Goal: Check status

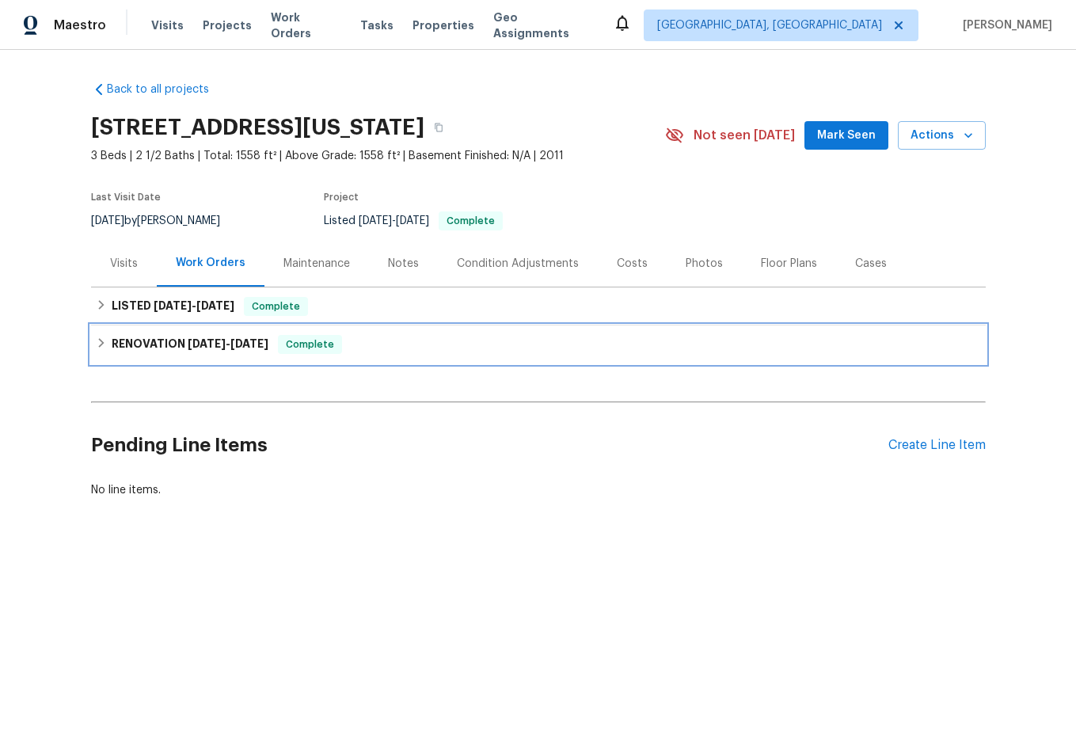
click at [104, 340] on div "RENOVATION [DATE] - [DATE] Complete" at bounding box center [538, 344] width 885 height 19
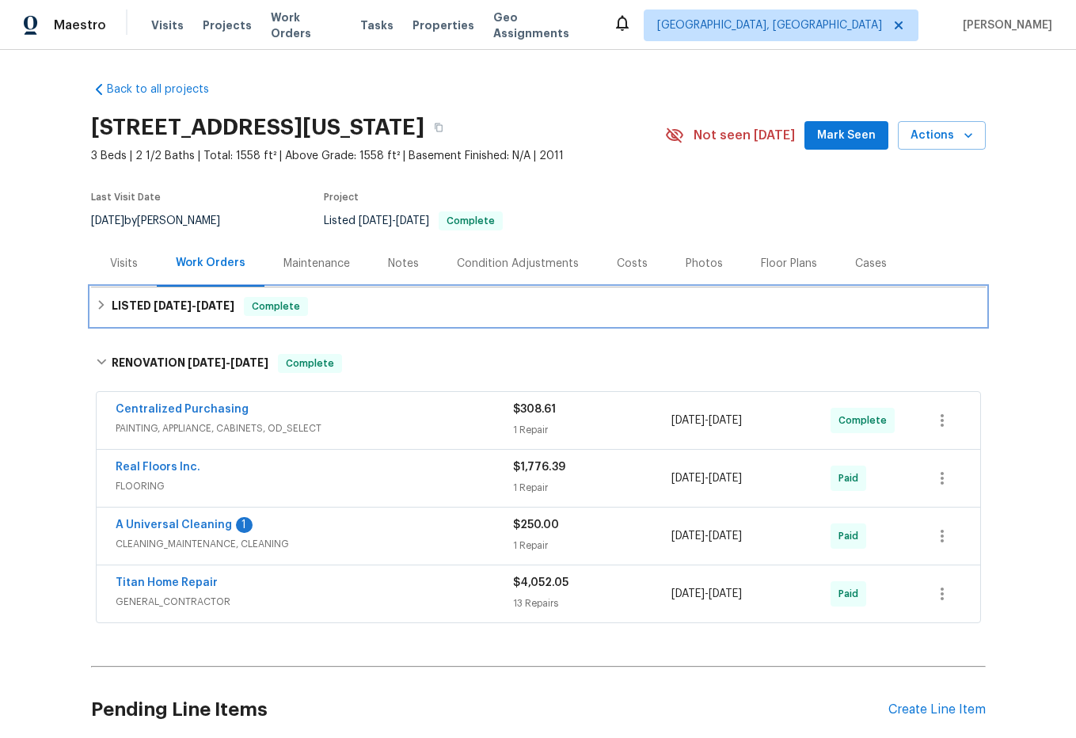
click at [96, 314] on div "LISTED [DATE] - [DATE] Complete" at bounding box center [538, 306] width 885 height 19
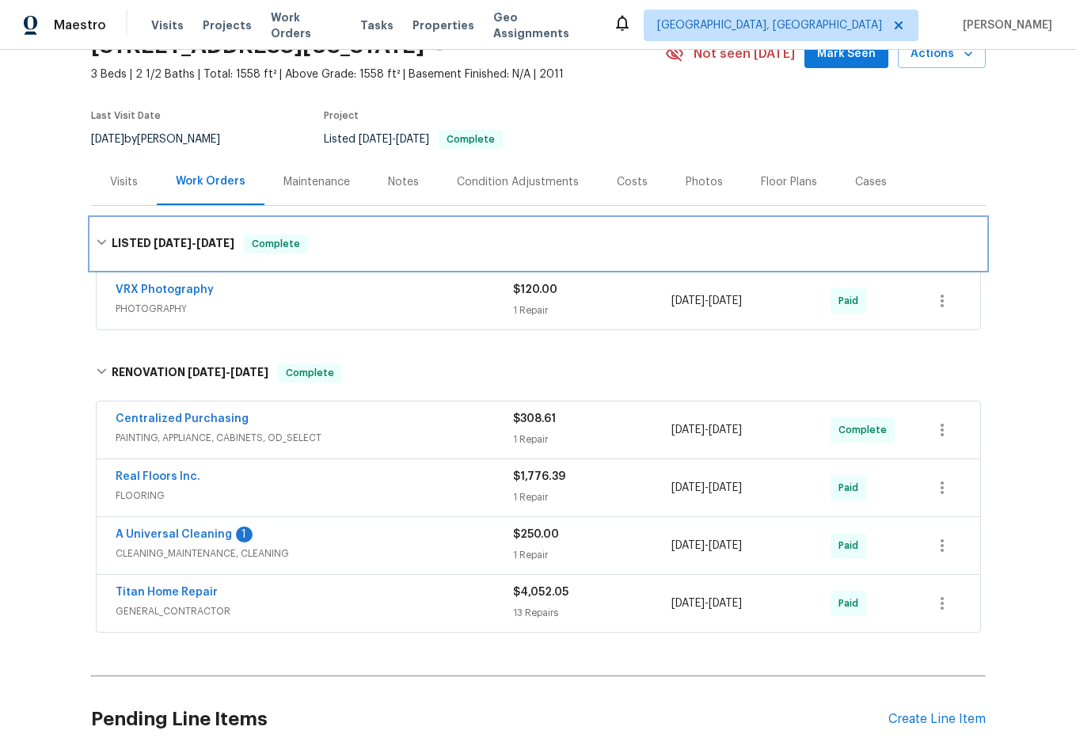
scroll to position [158, 0]
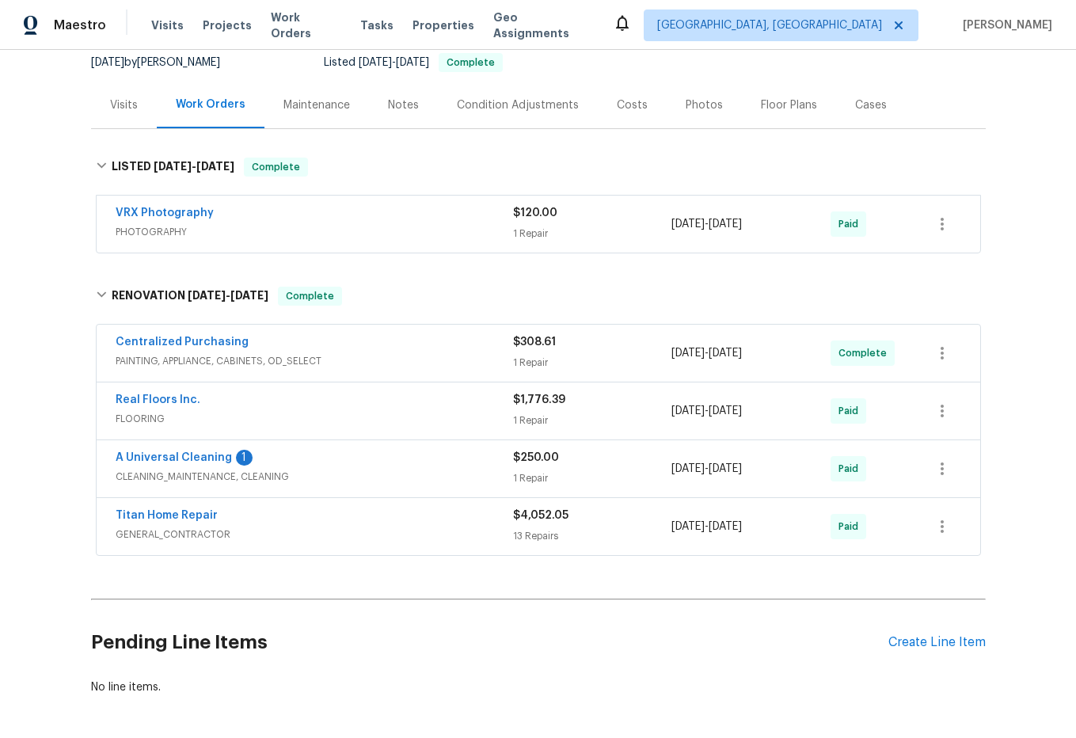
click at [301, 357] on span "PAINTING, APPLIANCE, CABINETS, OD_SELECT" at bounding box center [314, 361] width 397 height 16
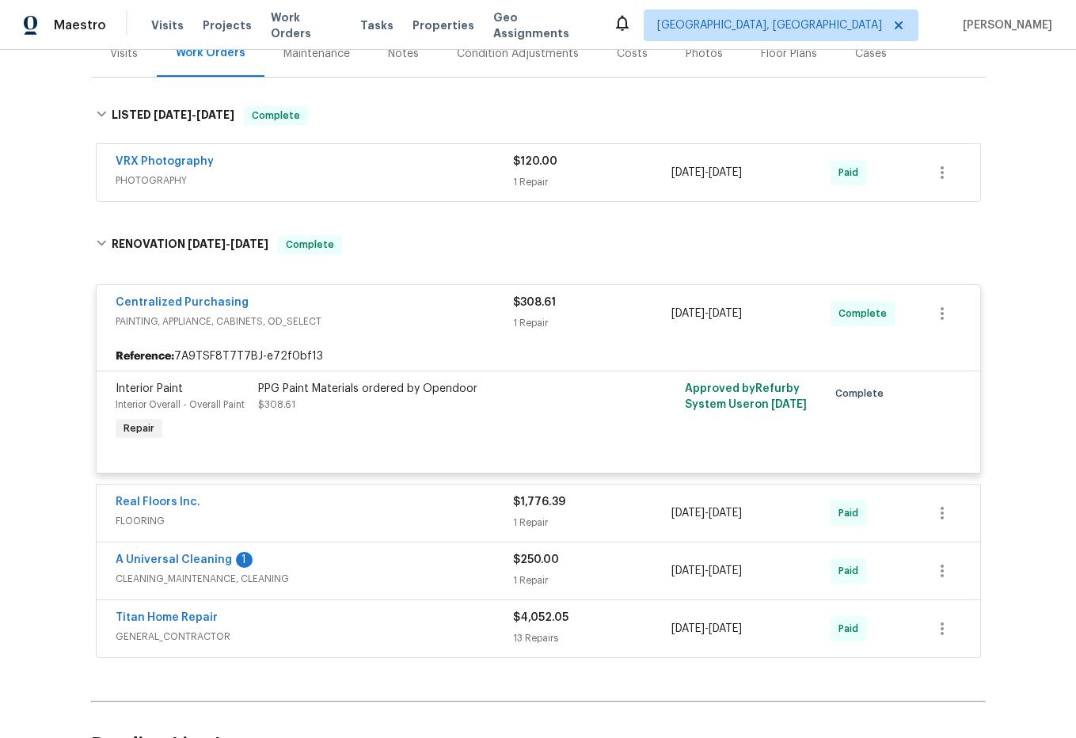
scroll to position [238, 0]
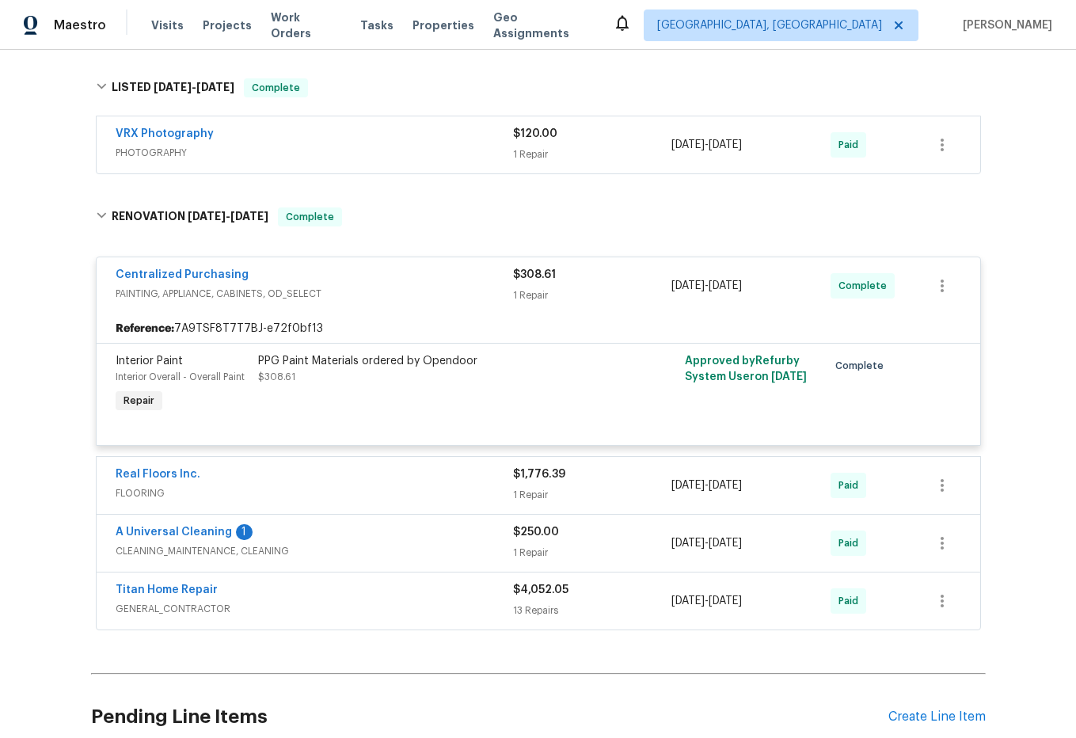
click at [285, 479] on div "Real Floors Inc." at bounding box center [314, 475] width 397 height 19
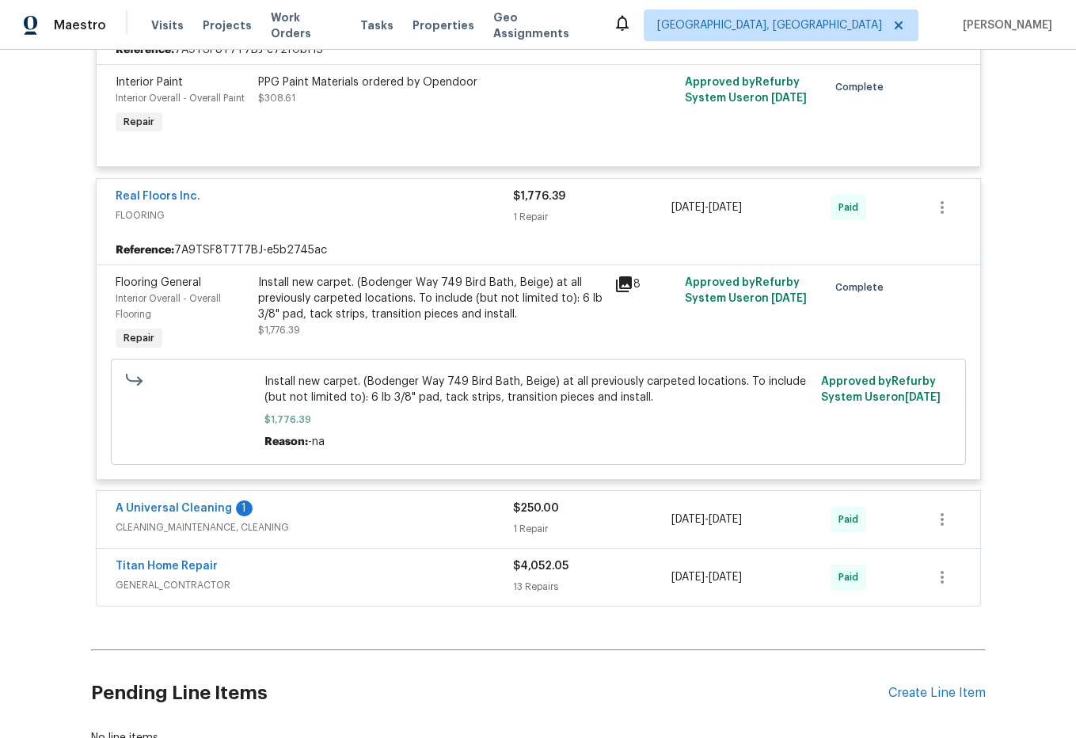
scroll to position [633, 0]
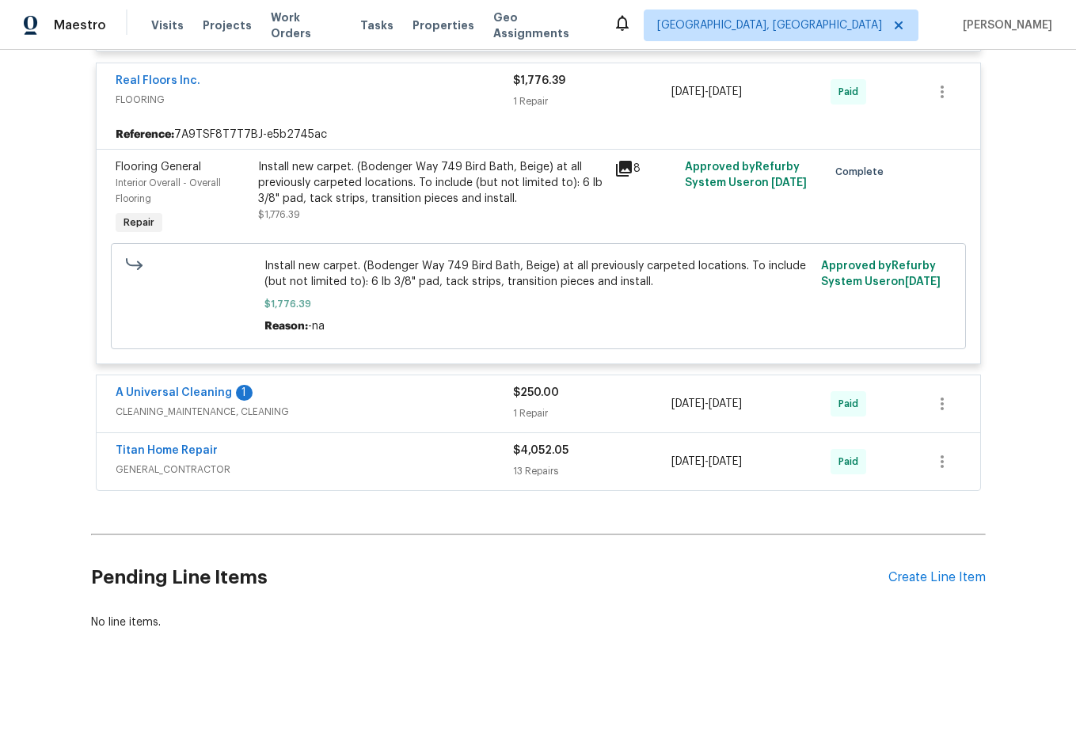
click at [367, 395] on div "A Universal Cleaning 1" at bounding box center [314, 394] width 397 height 19
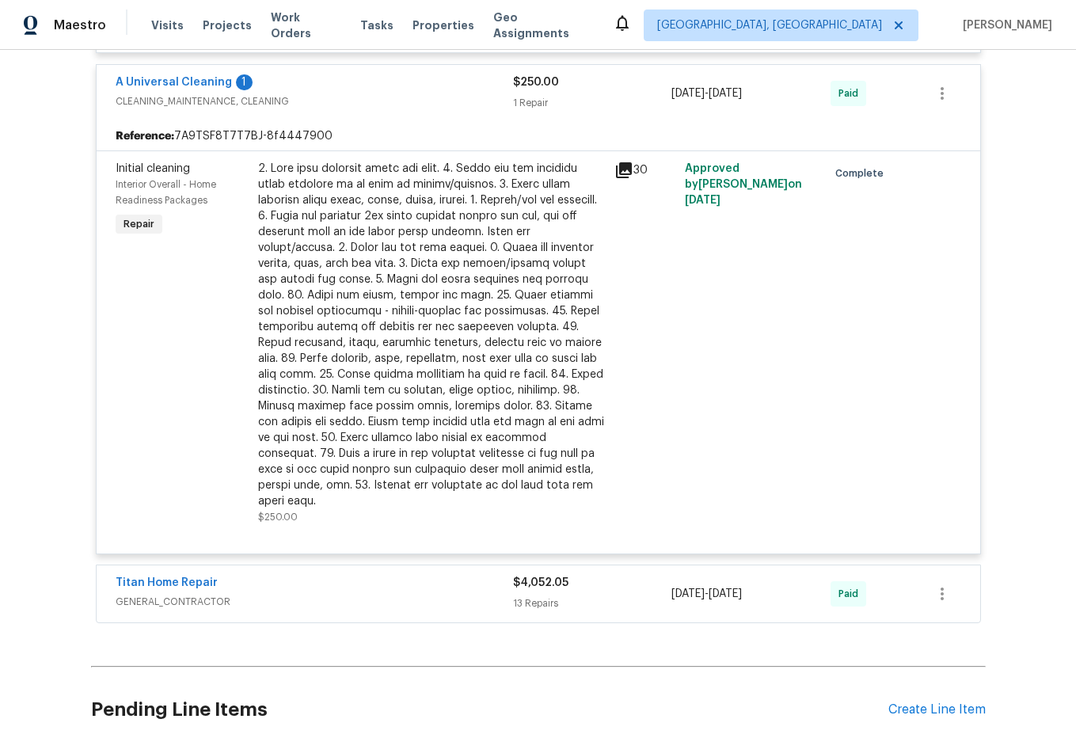
scroll to position [1029, 0]
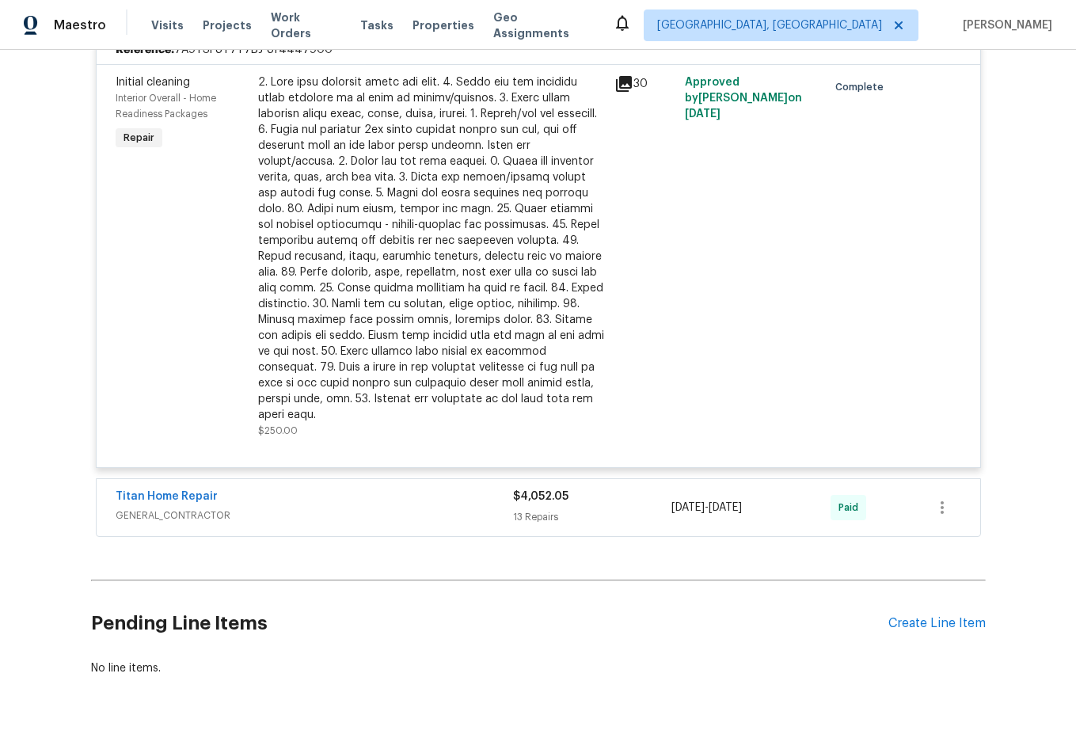
click at [268, 507] on span "GENERAL_CONTRACTOR" at bounding box center [314, 515] width 397 height 16
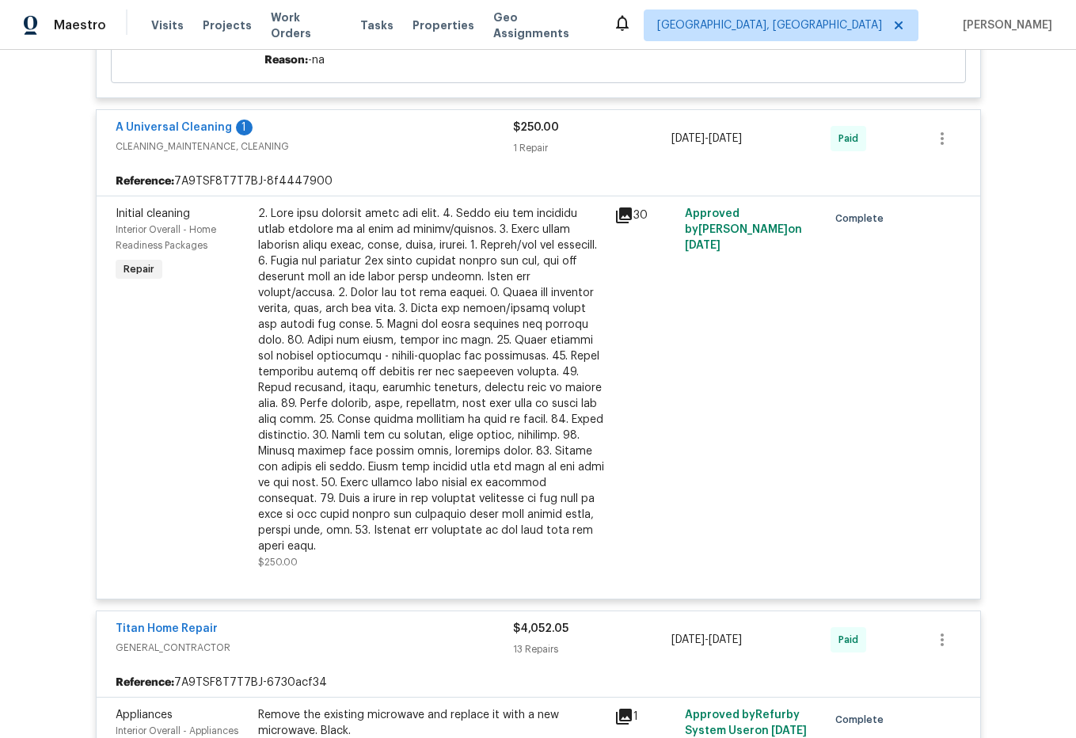
scroll to position [871, 0]
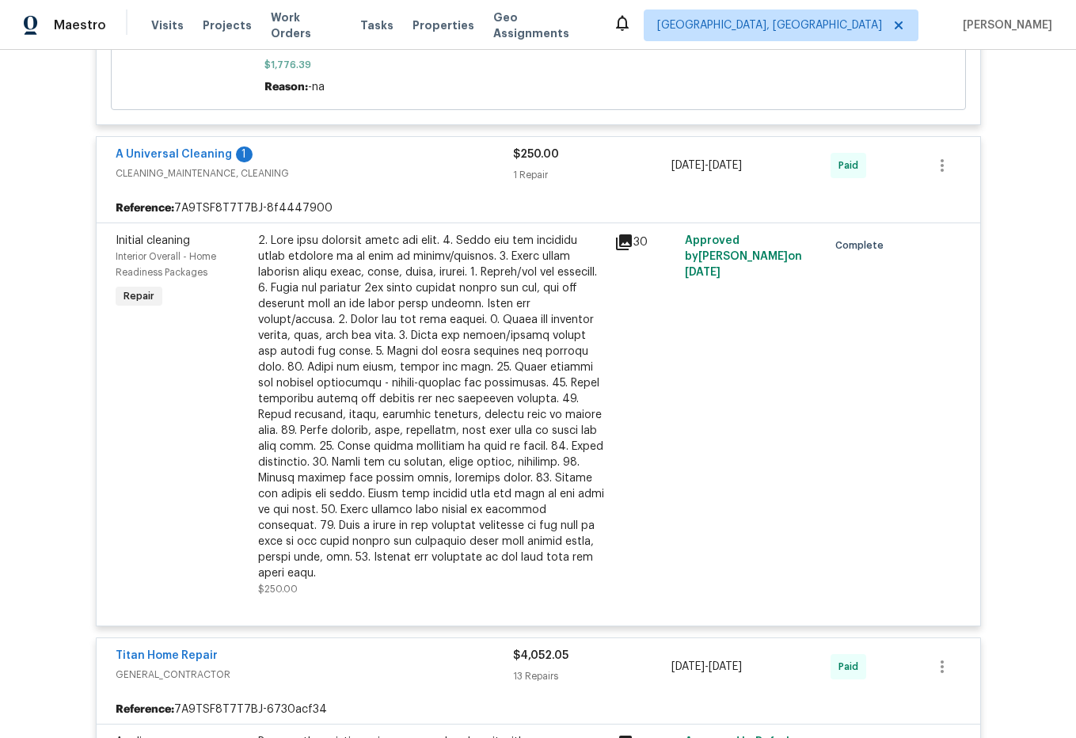
click at [302, 184] on div "A Universal Cleaning 1 CLEANING_MAINTENANCE, CLEANING" at bounding box center [314, 165] width 397 height 38
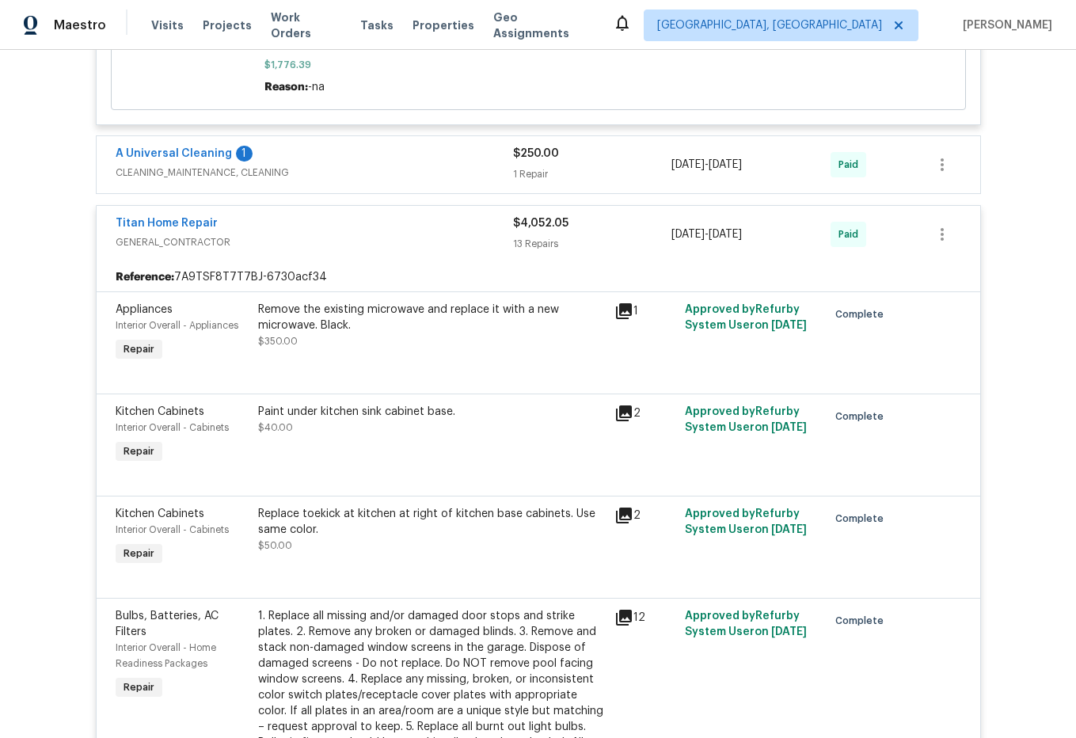
click at [316, 254] on div "Titan Home Repair GENERAL_CONTRACTOR $4,052.05 13 Repairs [DATE] - [DATE] Paid" at bounding box center [539, 234] width 884 height 57
click at [311, 225] on div "Titan Home Repair" at bounding box center [314, 224] width 397 height 19
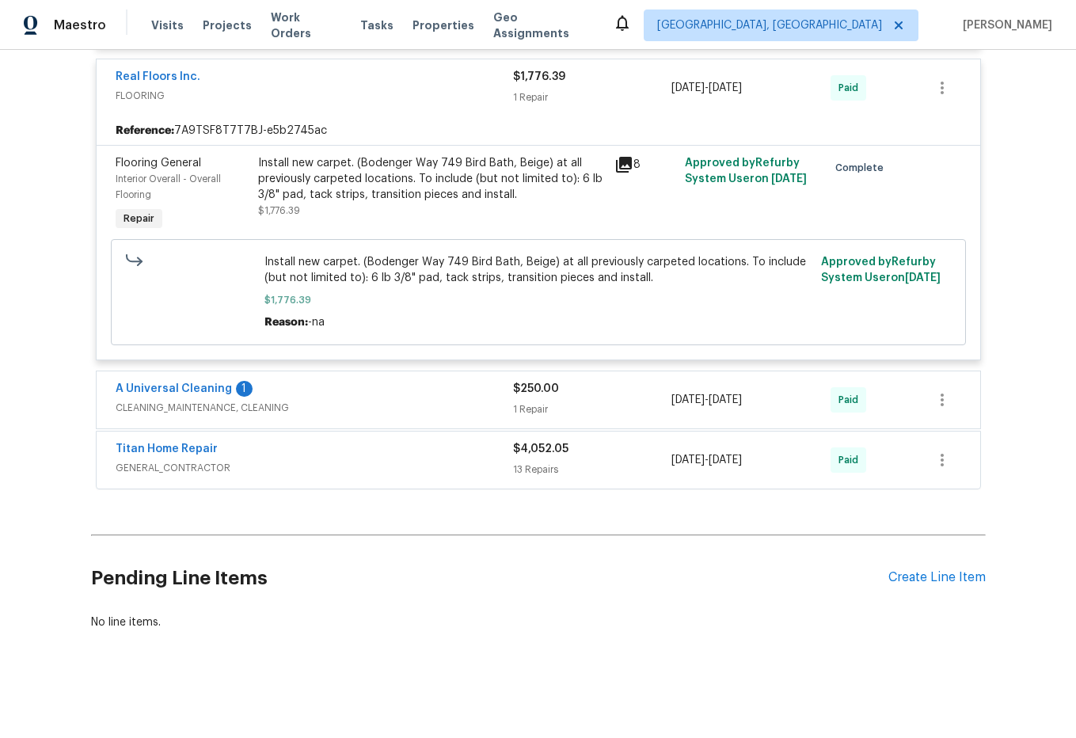
scroll to position [644, 0]
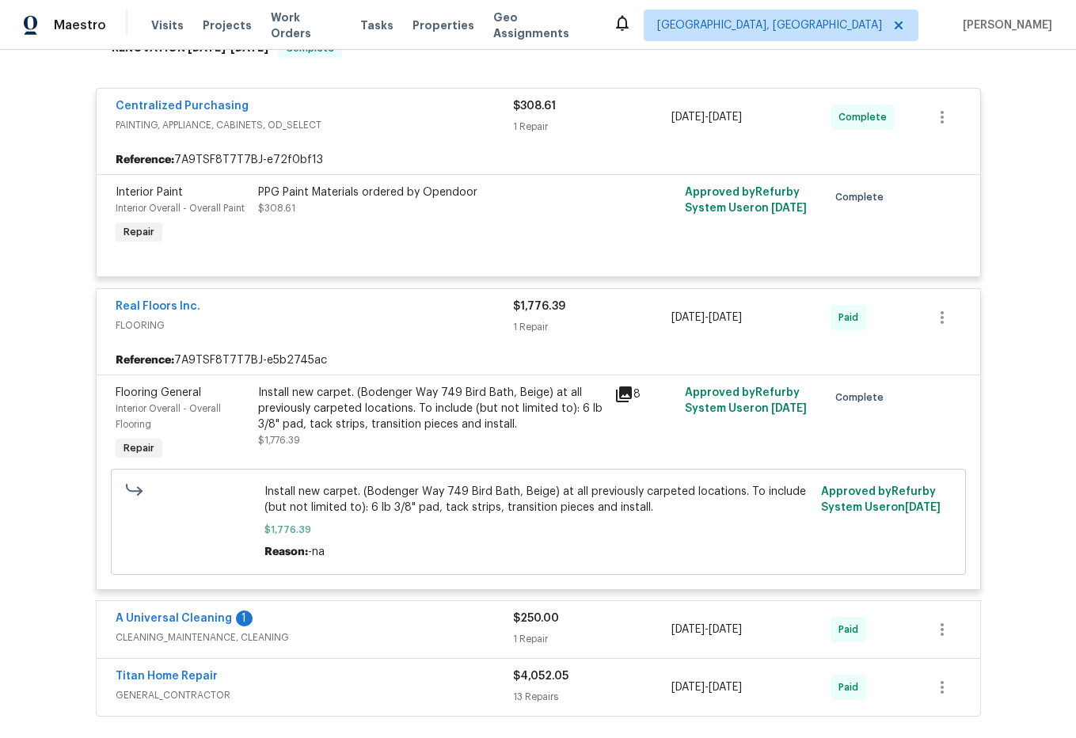
click at [245, 320] on span "FLOORING" at bounding box center [314, 325] width 397 height 16
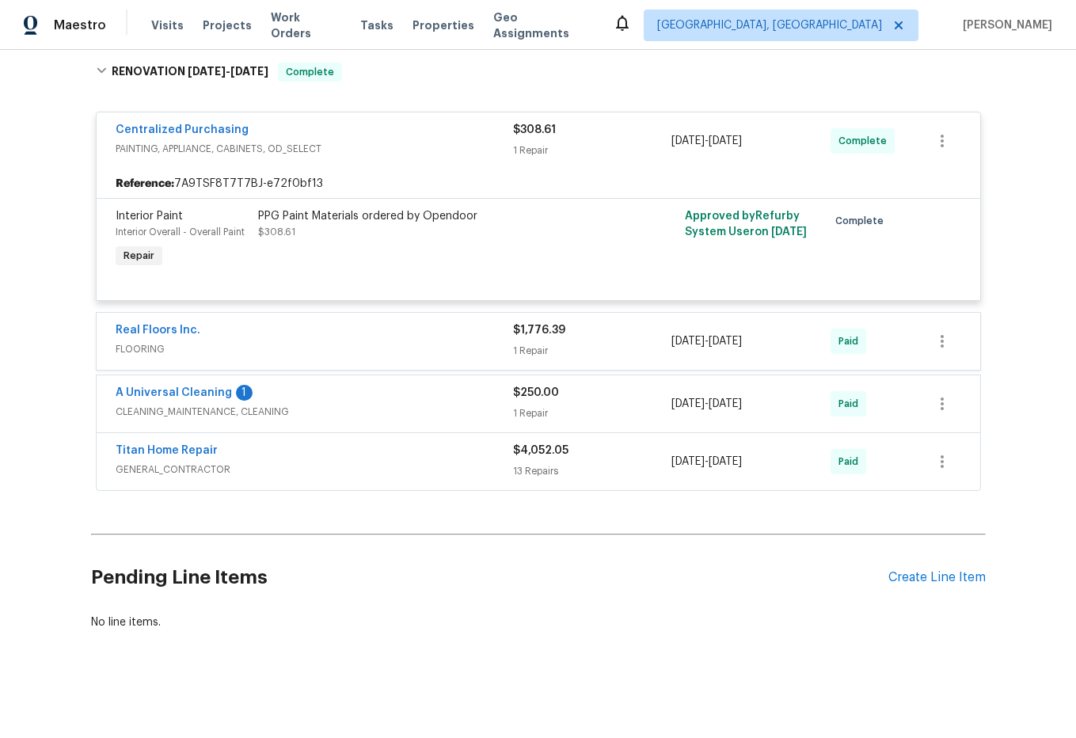
scroll to position [389, 0]
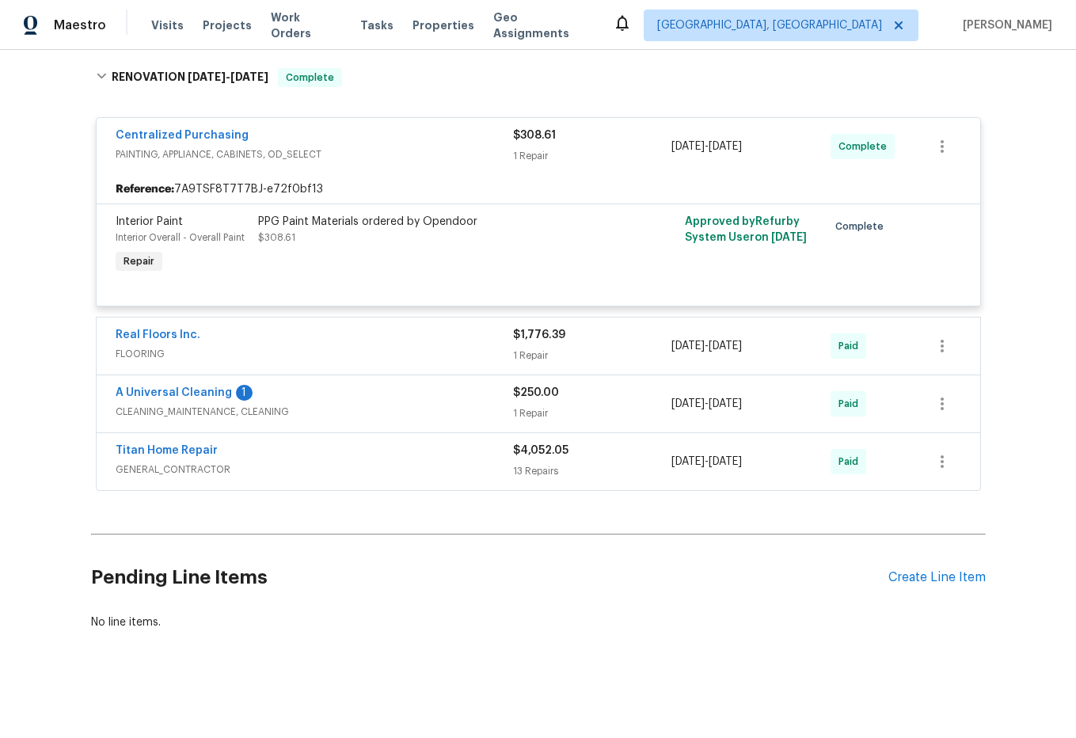
click at [339, 146] on span "PAINTING, APPLIANCE, CABINETS, OD_SELECT" at bounding box center [314, 154] width 397 height 16
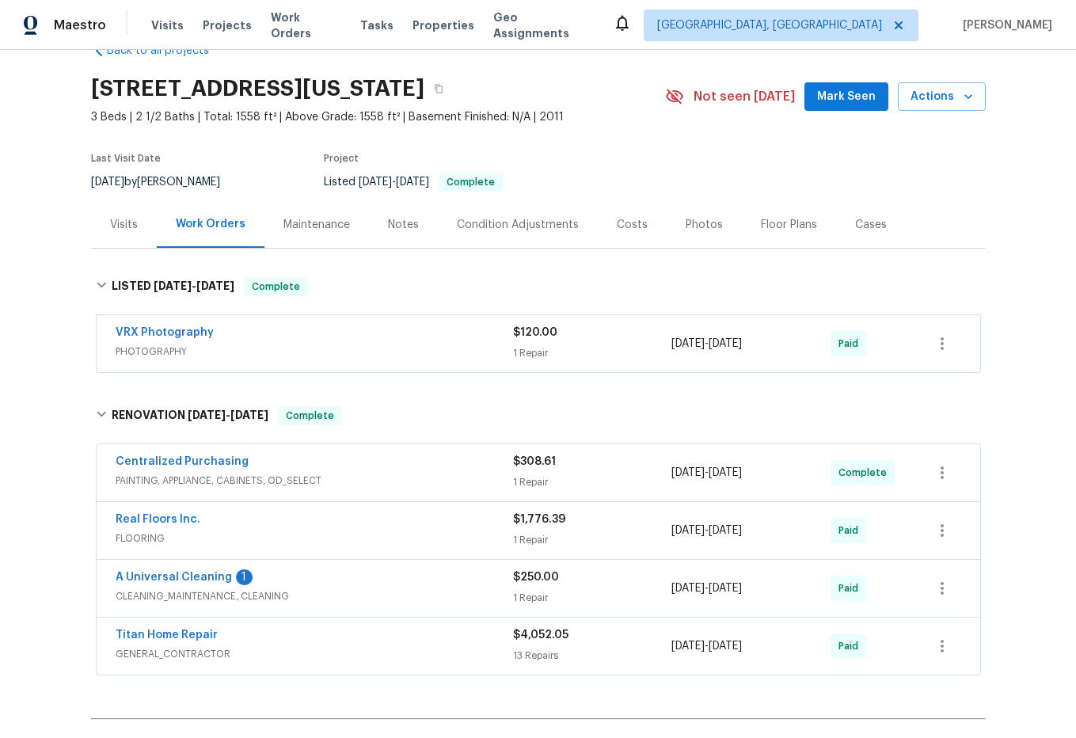
scroll to position [0, 0]
